Goal: Task Accomplishment & Management: Manage account settings

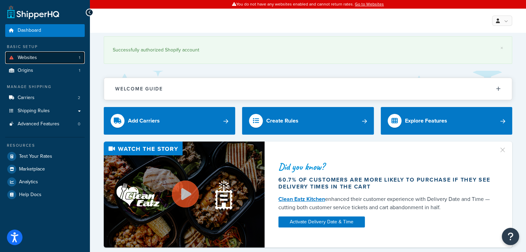
click at [43, 56] on link "Websites 1" at bounding box center [45, 58] width 80 height 13
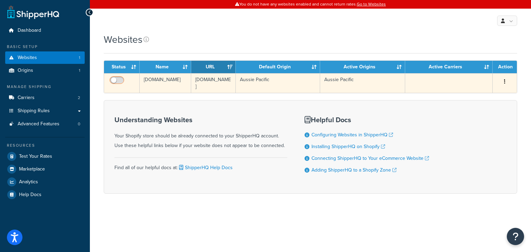
click at [120, 80] on input "checkbox" at bounding box center [117, 82] width 19 height 9
checkbox input "true"
click at [503, 80] on button "button" at bounding box center [505, 81] width 10 height 11
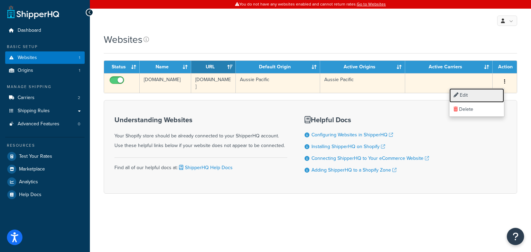
click at [481, 94] on link "Edit" at bounding box center [476, 96] width 55 height 14
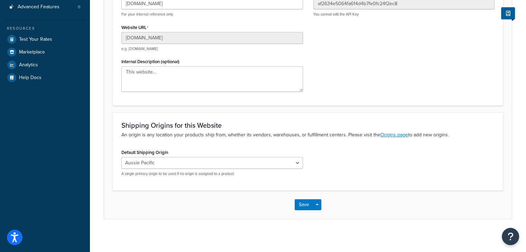
scroll to position [119, 0]
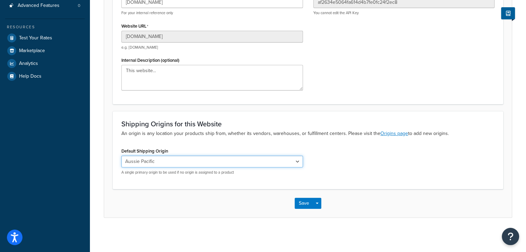
click at [181, 162] on select "Aussie Pacific" at bounding box center [212, 162] width 182 height 12
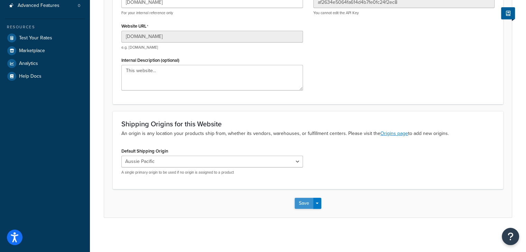
click at [307, 202] on button "Save" at bounding box center [304, 203] width 19 height 11
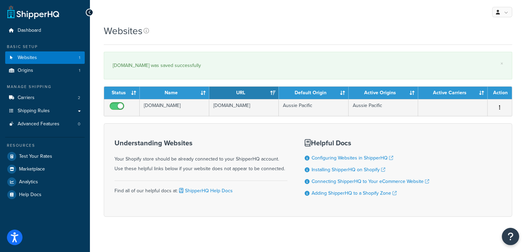
scroll to position [6, 0]
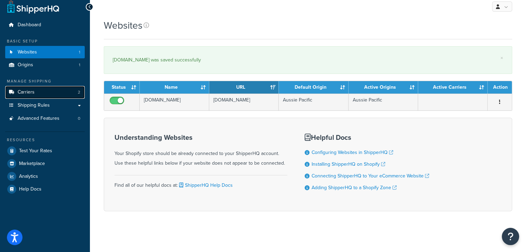
click at [49, 95] on link "Carriers 2" at bounding box center [45, 92] width 80 height 13
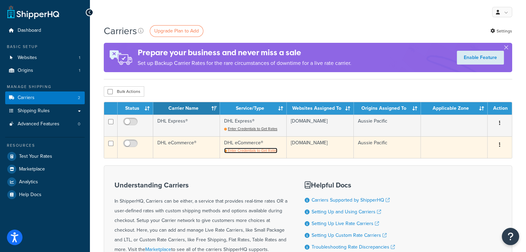
click at [252, 150] on span "Enter Credentials to Get Rates" at bounding box center [252, 151] width 49 height 6
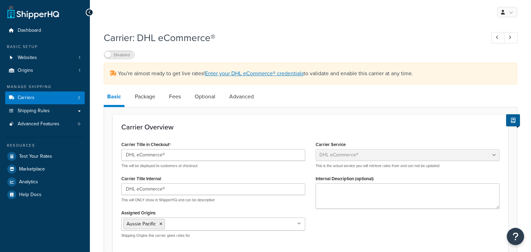
select select "dhlEcommercev4"
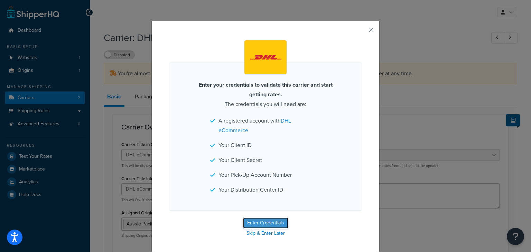
click at [260, 223] on button "Enter Credentials" at bounding box center [265, 223] width 45 height 11
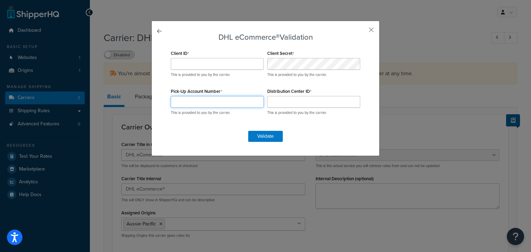
click at [197, 99] on input "Pick-Up Account Number" at bounding box center [217, 102] width 93 height 12
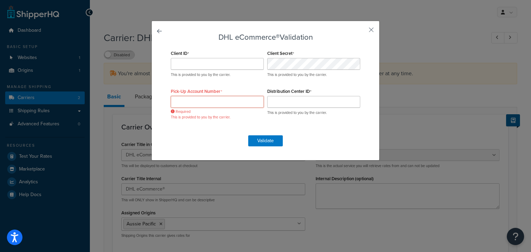
click at [194, 101] on input "Pick-Up Account Number" at bounding box center [217, 102] width 93 height 12
paste input "CNW00345"
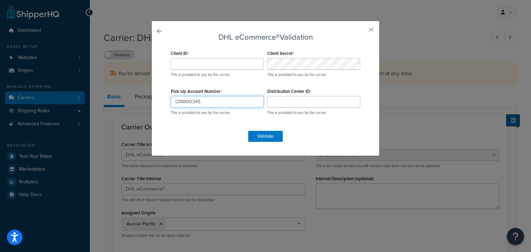
type input "CNW00345"
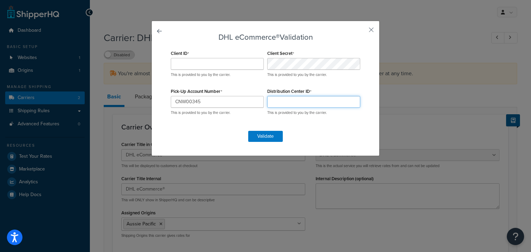
click at [304, 97] on input "Distribution Center ID" at bounding box center [313, 102] width 93 height 12
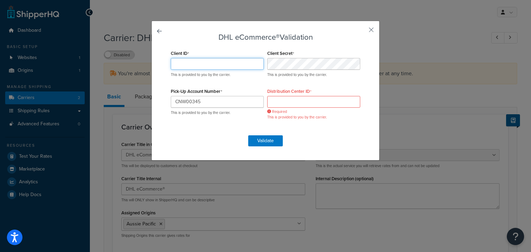
click at [199, 62] on input "Client ID" at bounding box center [217, 64] width 93 height 12
paste input "35e960e3161a689c7b830b71627da0f3b05fcdc6"
type input "35e960e3161a689c7b830b71627da0f3b05fcdc6"
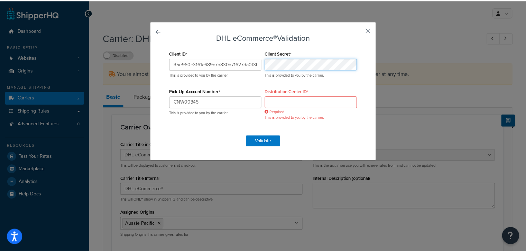
scroll to position [0, 0]
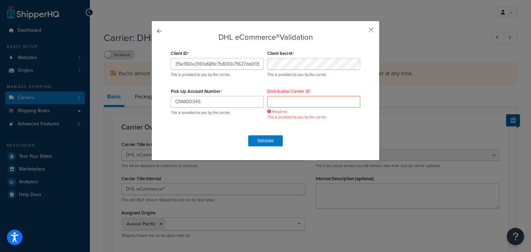
click at [326, 135] on form "DHL eCommerce® Validation Client ID 35e960e3161a689c7b830b71627da0f3b05fcdc6 Th…" at bounding box center [265, 89] width 193 height 113
click at [256, 139] on button "Validate" at bounding box center [265, 141] width 35 height 11
click at [281, 99] on input "Distribution Center ID" at bounding box center [313, 102] width 93 height 12
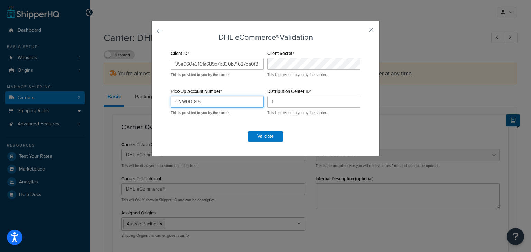
drag, startPoint x: 189, startPoint y: 102, endPoint x: 160, endPoint y: 104, distance: 29.1
click at [160, 104] on div "DHL eCommerce® Validation Client ID 35e960e3161a689c7b830b71627da0f3b05fcdc6 Th…" at bounding box center [265, 89] width 228 height 136
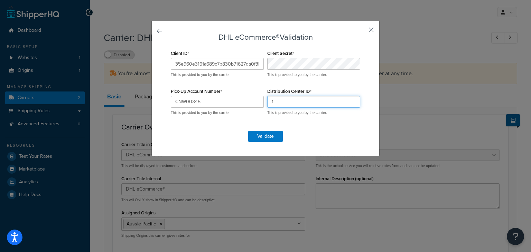
drag, startPoint x: 292, startPoint y: 101, endPoint x: 257, endPoint y: 101, distance: 35.3
click at [257, 101] on div "Client ID 35e960e3161a689c7b830b71627da0f3b05fcdc6 This is provided to you by t…" at bounding box center [265, 86] width 193 height 76
paste input "CNW00345"
type input "CNW00345"
click at [264, 137] on button "Validate" at bounding box center [265, 136] width 35 height 11
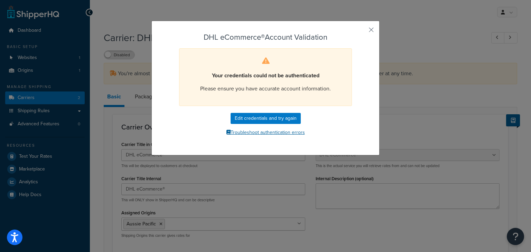
click at [269, 134] on button "Troubleshoot authentication errors" at bounding box center [265, 133] width 193 height 10
click at [362, 31] on button "button" at bounding box center [361, 32] width 2 height 2
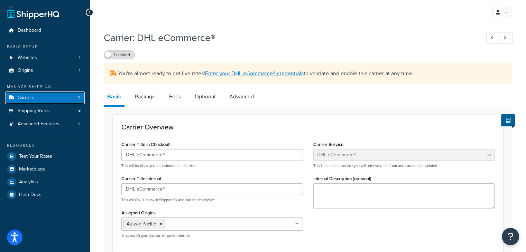
click at [63, 99] on link "Carriers 2" at bounding box center [45, 98] width 80 height 13
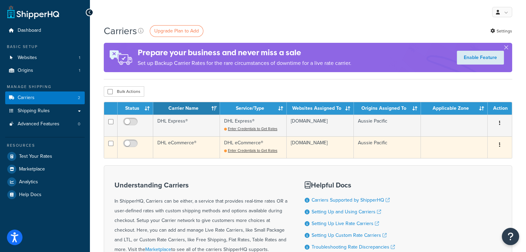
click at [498, 143] on button "button" at bounding box center [500, 145] width 10 height 11
click at [474, 175] on link "Delete" at bounding box center [471, 173] width 55 height 14
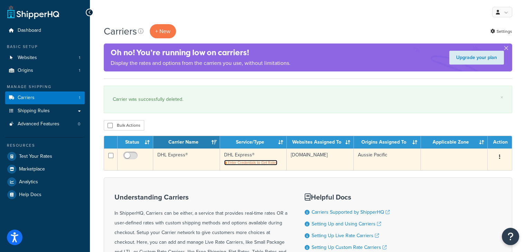
click at [250, 161] on span "Enter Credentials to Get Rates" at bounding box center [252, 163] width 49 height 6
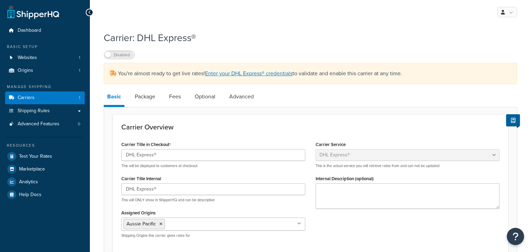
select select "dhl"
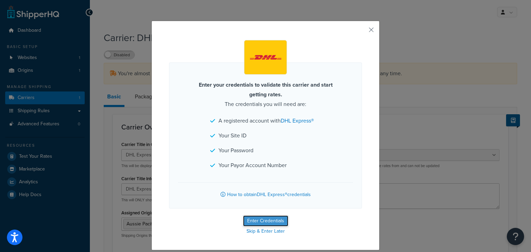
click at [269, 220] on button "Enter Credentials" at bounding box center [265, 221] width 45 height 11
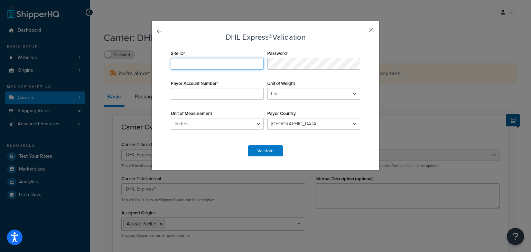
click at [210, 66] on input "Site ID" at bounding box center [217, 64] width 93 height 12
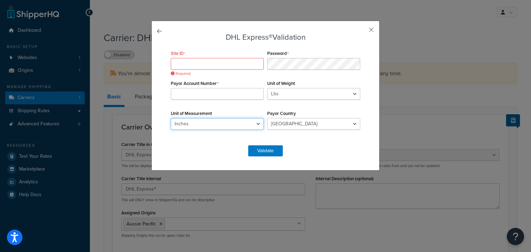
click at [248, 125] on select "Inches Centimetres" at bounding box center [217, 124] width 93 height 12
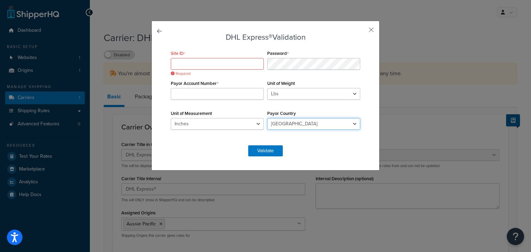
click at [279, 123] on select "Andorra Afghanistan Albania Algeria American Samoa Angola Anguilla Antigua Arge…" at bounding box center [313, 124] width 93 height 12
click at [301, 145] on form "DHL Express® Validation Site ID Required Password Payor Account Number Unit of …" at bounding box center [265, 94] width 193 height 123
click at [206, 95] on input "Payor Account Number" at bounding box center [217, 94] width 93 height 12
click at [203, 94] on input "Payor Account Number" at bounding box center [217, 94] width 93 height 12
paste input "CNW00345"
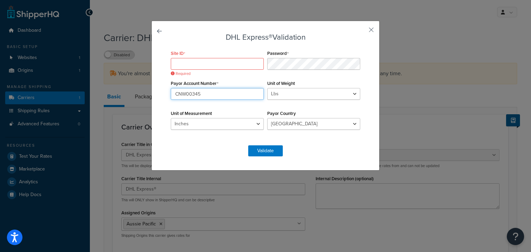
type input "CNW00345"
click at [182, 63] on input "Site ID" at bounding box center [217, 64] width 93 height 12
paste input "CNW00345"
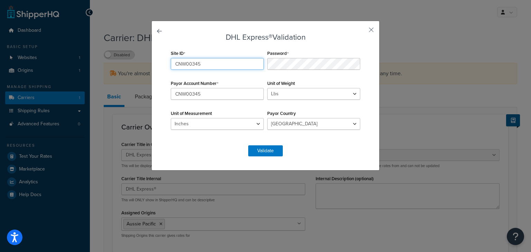
type input "CNW00345"
click at [292, 94] on select "Lbs Kgs Convert LBS to KG" at bounding box center [313, 94] width 93 height 12
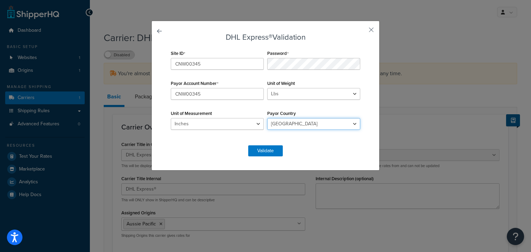
click at [293, 124] on select "Andorra Afghanistan Albania Algeria American Samoa Angola Anguilla Antigua Arge…" at bounding box center [313, 124] width 93 height 12
select select "CN"
click at [267, 118] on select "Andorra Afghanistan Albania Algeria American Samoa Angola Anguilla Antigua Arge…" at bounding box center [313, 124] width 93 height 12
click at [274, 149] on button "Validate" at bounding box center [265, 151] width 35 height 11
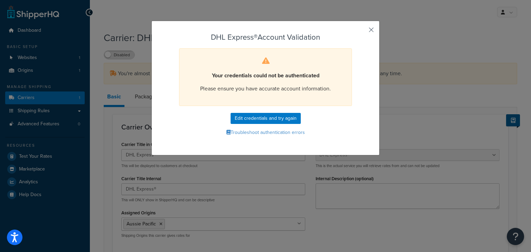
click at [362, 31] on button "button" at bounding box center [361, 32] width 2 height 2
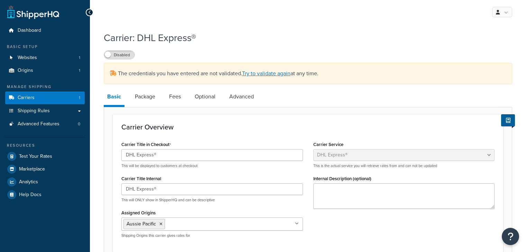
select select "dhl"
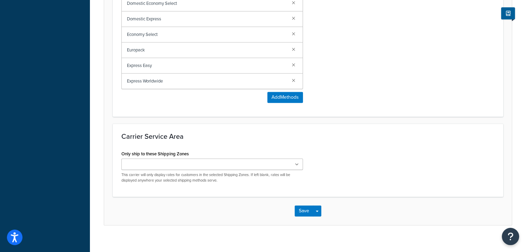
scroll to position [407, 0]
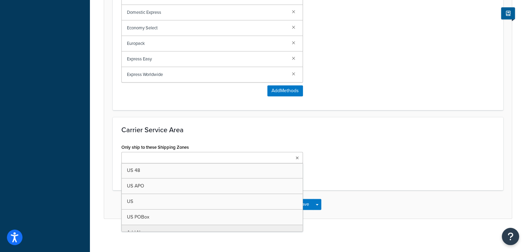
click at [296, 156] on icon at bounding box center [297, 158] width 3 height 4
click at [393, 131] on h3 "Carrier Service Area" at bounding box center [307, 130] width 373 height 8
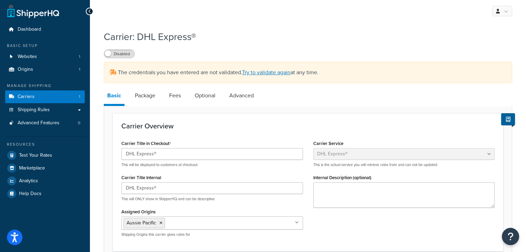
scroll to position [0, 0]
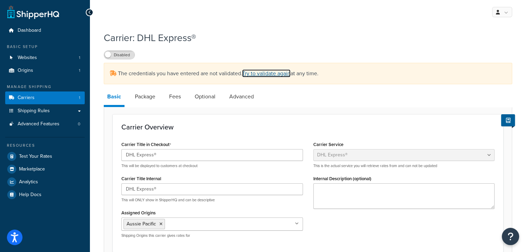
click at [267, 73] on link "Try to validate again" at bounding box center [266, 73] width 48 height 8
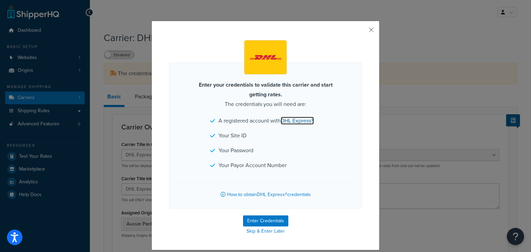
click at [291, 122] on link "DHL Express®" at bounding box center [297, 121] width 33 height 8
click at [362, 31] on button "button" at bounding box center [361, 32] width 2 height 2
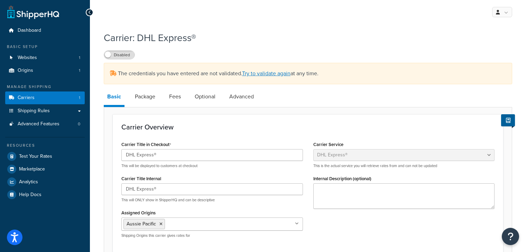
select select "dhl"
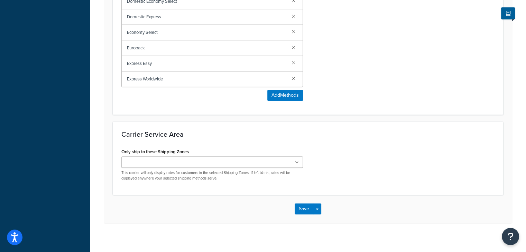
scroll to position [407, 0]
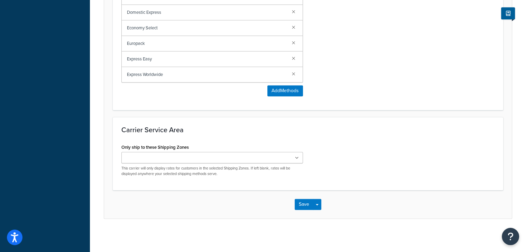
click at [229, 158] on ul at bounding box center [212, 157] width 182 height 11
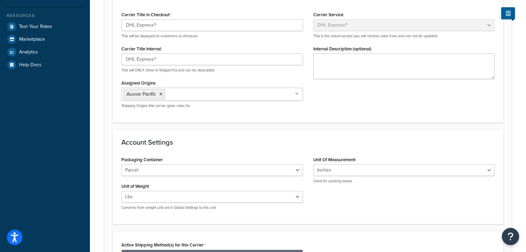
scroll to position [0, 0]
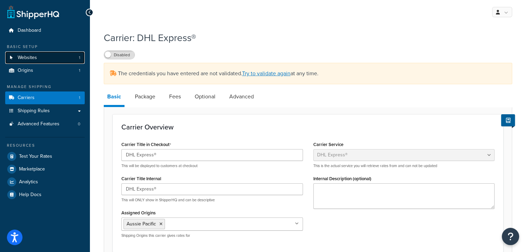
click at [30, 59] on span "Websites" at bounding box center [27, 58] width 19 height 6
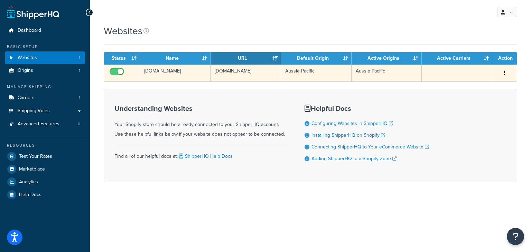
click at [113, 71] on input "checkbox" at bounding box center [117, 73] width 19 height 9
checkbox input "false"
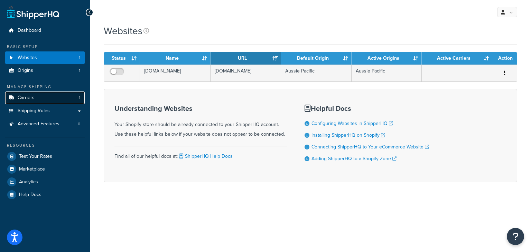
click at [51, 103] on link "Carriers 1" at bounding box center [45, 98] width 80 height 13
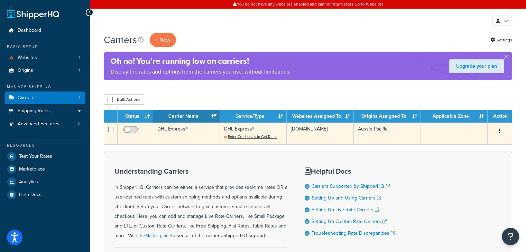
click at [132, 127] on input "checkbox" at bounding box center [131, 131] width 19 height 9
checkbox input "false"
